Goal: Information Seeking & Learning: Learn about a topic

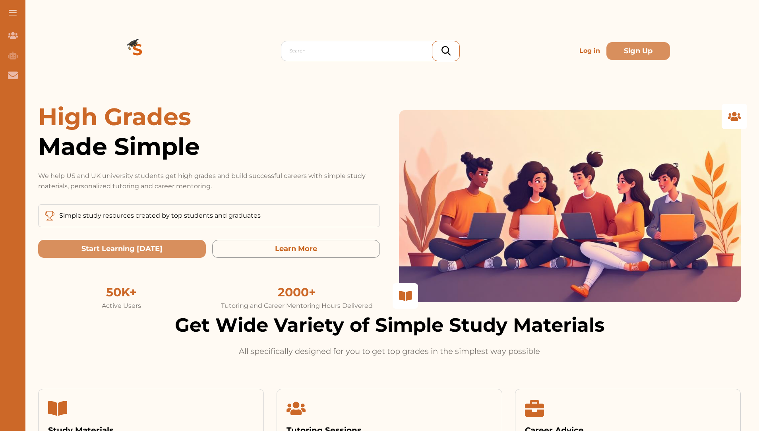
click at [585, 52] on p "Log in" at bounding box center [589, 51] width 27 height 16
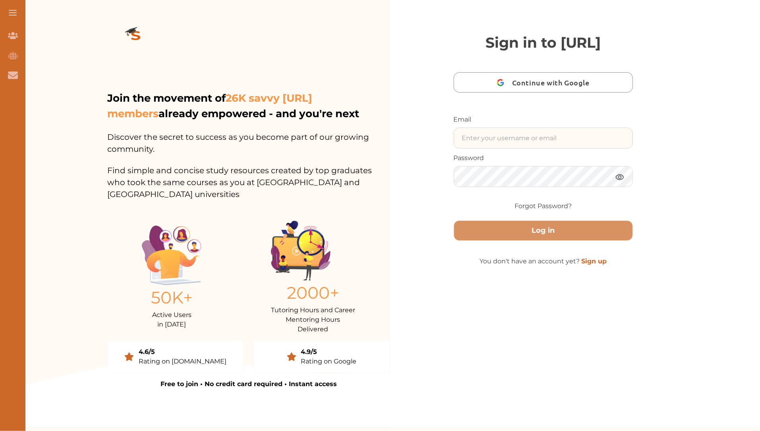
click at [531, 148] on input "text" at bounding box center [543, 138] width 179 height 20
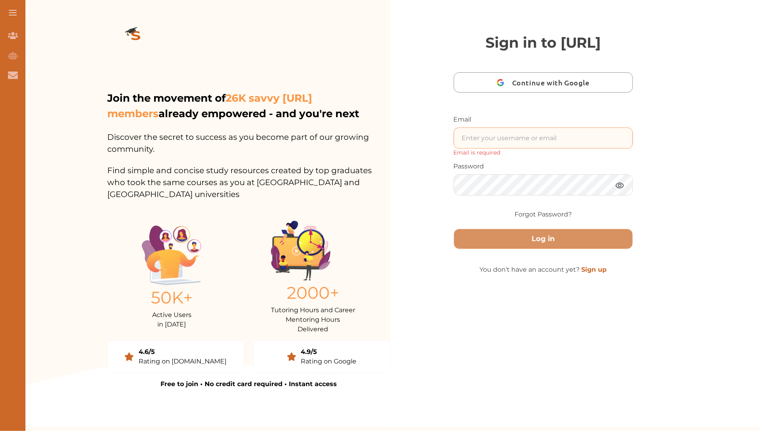
type input "nini.studycrowd.ai192u310@studycrowd.ai"
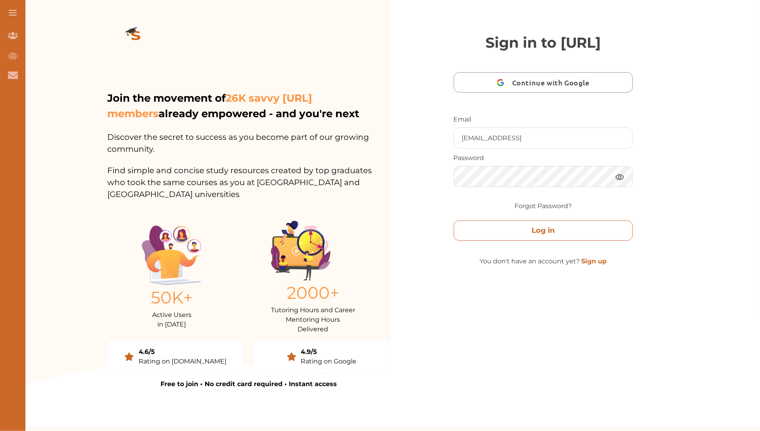
click at [548, 241] on button "Log in" at bounding box center [544, 231] width 180 height 20
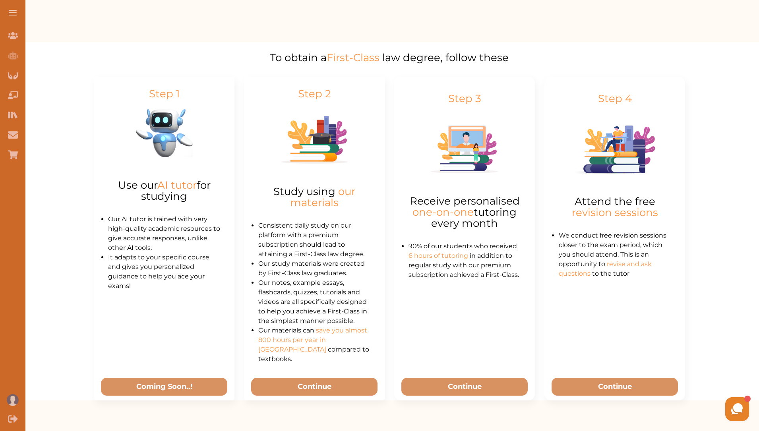
scroll to position [464, 0]
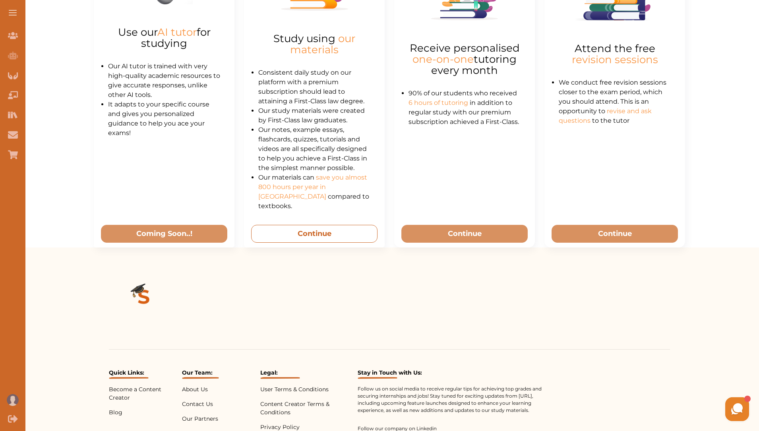
click at [317, 230] on button "Continue" at bounding box center [314, 234] width 127 height 18
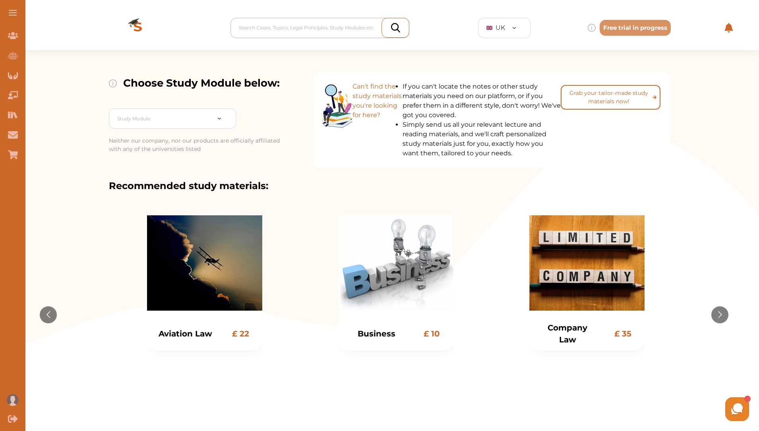
click at [304, 31] on div at bounding box center [322, 27] width 166 height 11
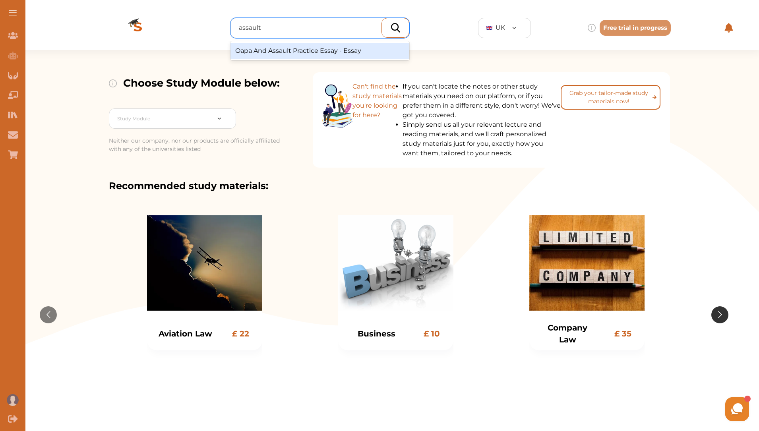
type input "assault"
click at [722, 312] on button "Go to next slide" at bounding box center [719, 314] width 17 height 17
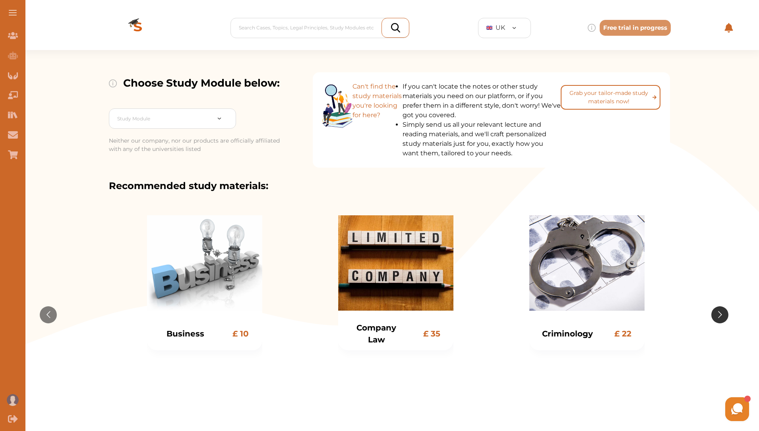
click at [722, 312] on button "Go to next slide" at bounding box center [719, 314] width 17 height 17
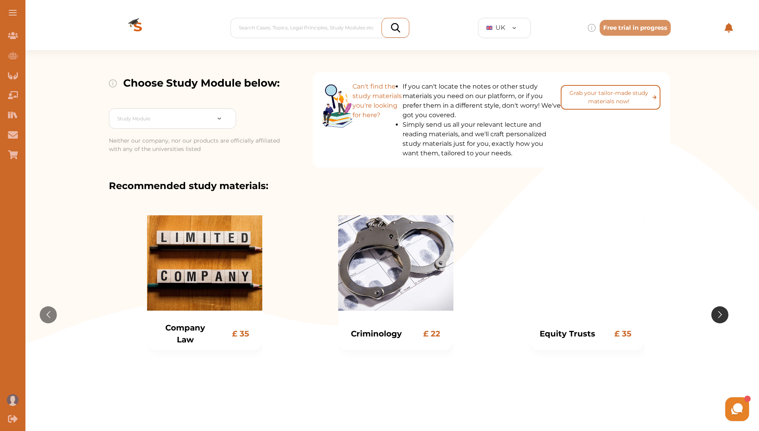
click at [722, 312] on button "Go to next slide" at bounding box center [719, 314] width 17 height 17
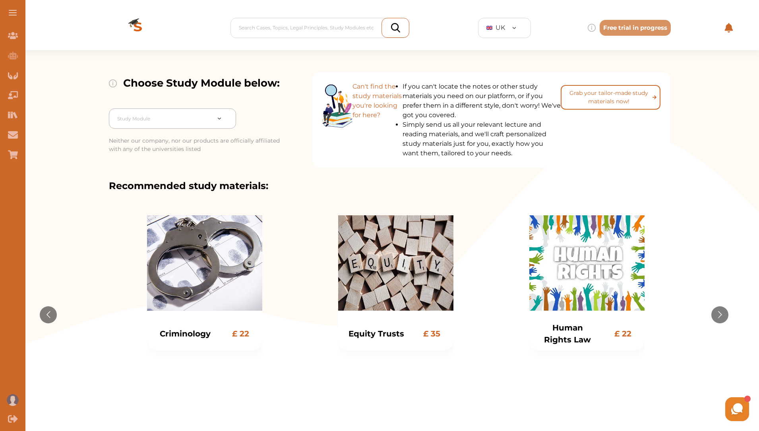
click at [162, 116] on div at bounding box center [163, 118] width 93 height 11
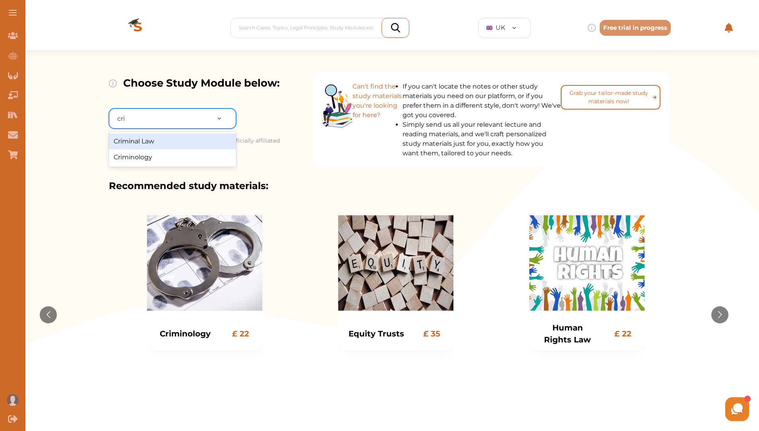
type input "crim"
click at [167, 144] on div "Criminal Law" at bounding box center [172, 142] width 127 height 16
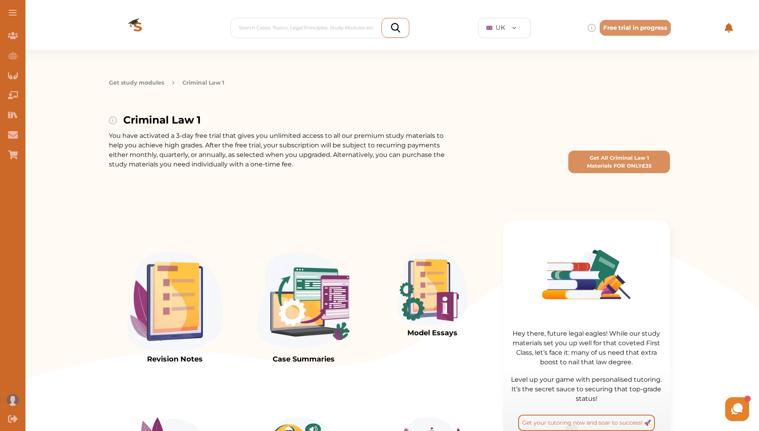
click at [184, 317] on img at bounding box center [174, 301] width 95 height 99
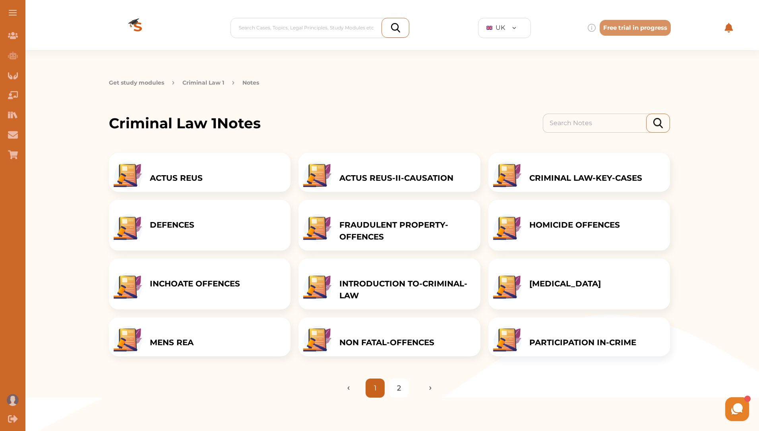
click at [422, 333] on div "NON FATAL-OFFENCES" at bounding box center [386, 337] width 111 height 39
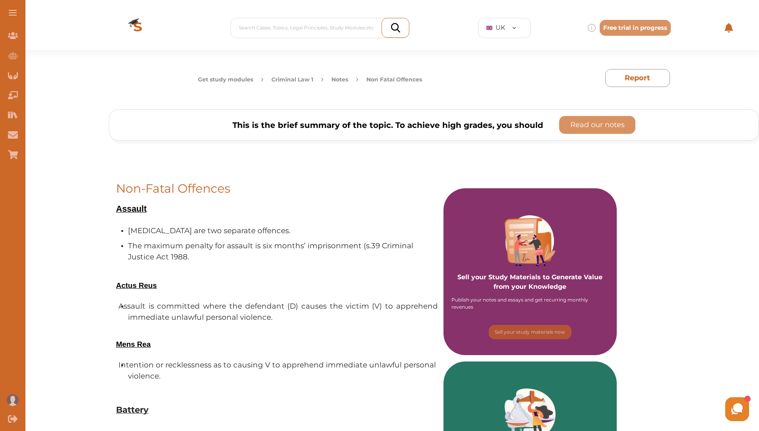
click at [366, 245] on span "The maximum penalty for assault is six months’ imprisonment (s.39 Criminal Just…" at bounding box center [270, 251] width 285 height 20
drag, startPoint x: 366, startPoint y: 246, endPoint x: 376, endPoint y: 246, distance: 10.7
click at [376, 246] on span "The maximum penalty for assault is six months’ imprisonment (s.39 Criminal Just…" at bounding box center [270, 251] width 285 height 20
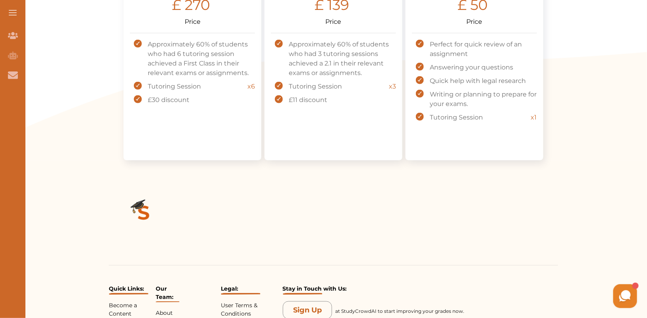
scroll to position [579, 0]
